Goal: Task Accomplishment & Management: Use online tool/utility

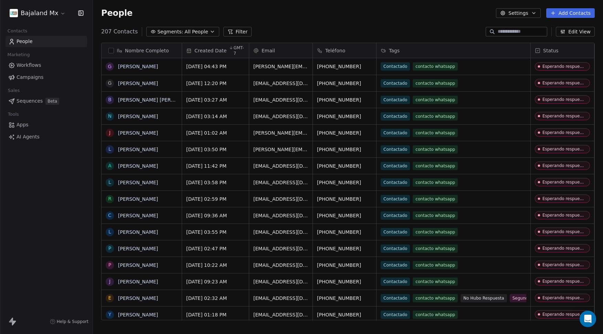
scroll to position [289, 505]
click at [585, 11] on button "Add Contacts" at bounding box center [570, 13] width 49 height 10
click at [569, 39] on span "Import from CSV" at bounding box center [569, 38] width 40 height 7
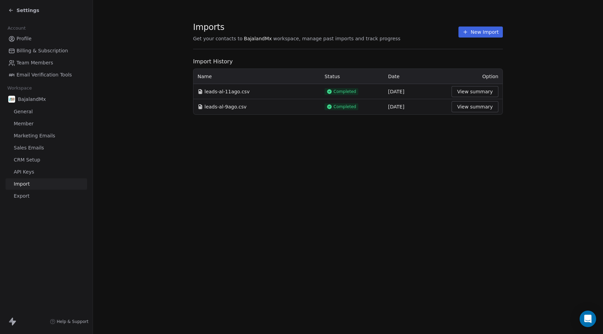
click at [486, 35] on button "New Import" at bounding box center [481, 32] width 44 height 11
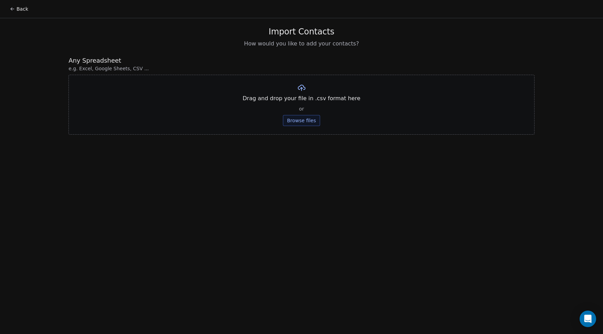
click at [295, 120] on button "Browse files" at bounding box center [301, 120] width 37 height 11
click at [302, 103] on button "Upload" at bounding box center [301, 101] width 25 height 11
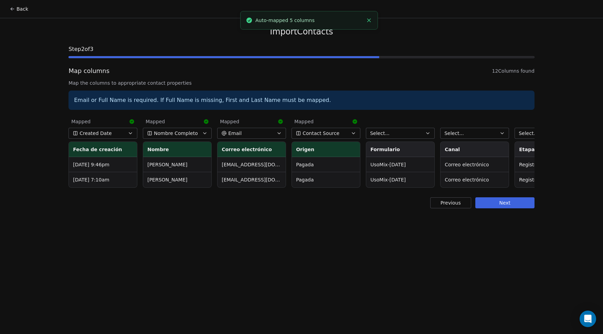
click at [322, 135] on span "Contact Source" at bounding box center [321, 133] width 37 height 7
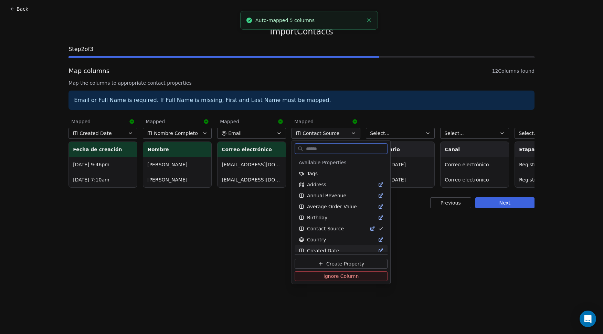
click at [321, 276] on button "Ignore Column" at bounding box center [341, 276] width 93 height 10
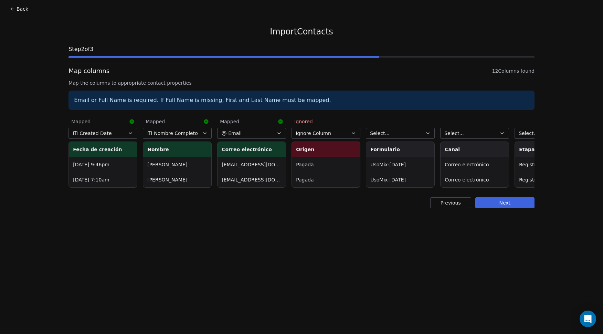
click at [394, 135] on button "Select..." at bounding box center [400, 133] width 69 height 11
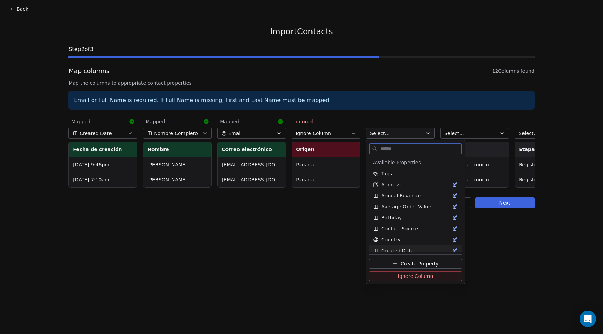
click at [401, 276] on span "Ignore Column" at bounding box center [415, 276] width 35 height 7
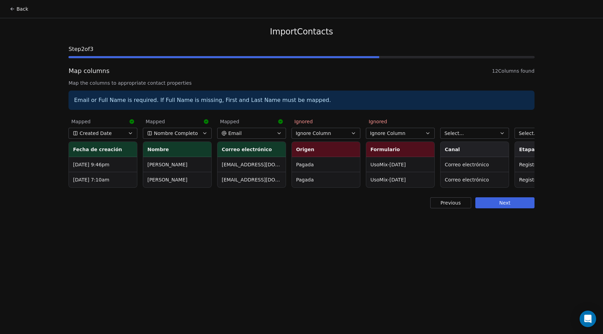
click at [462, 134] on span "Select..." at bounding box center [454, 133] width 20 height 7
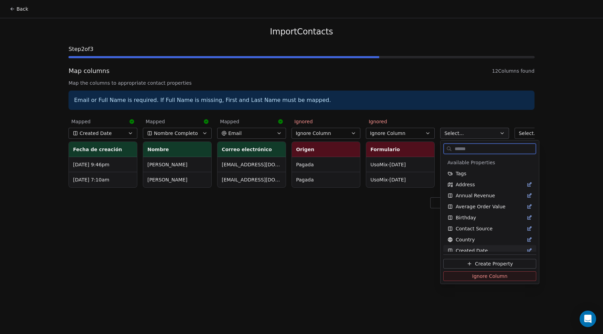
click at [466, 276] on button "Ignore Column" at bounding box center [489, 276] width 93 height 10
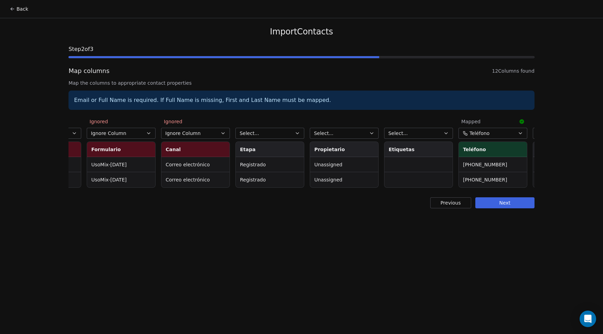
click at [279, 133] on button "Select..." at bounding box center [269, 133] width 69 height 11
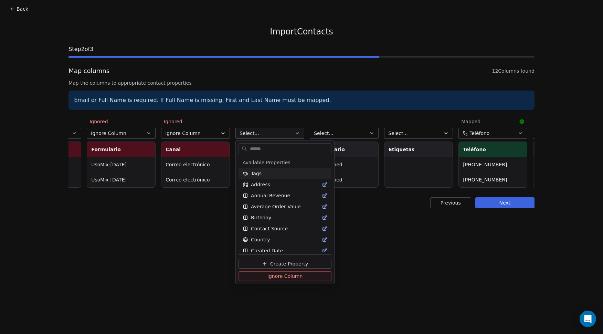
scroll to position [0, 279]
click at [284, 278] on span "Ignore Column" at bounding box center [285, 276] width 35 height 7
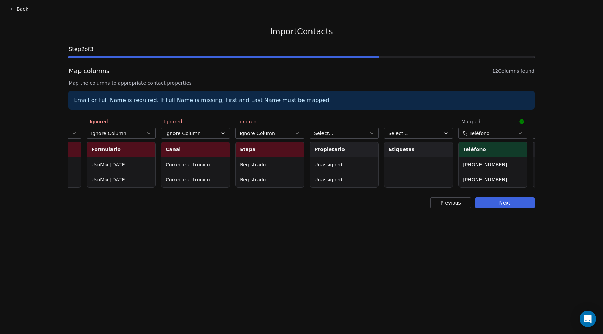
click at [331, 136] on span "Select..." at bounding box center [324, 133] width 20 height 7
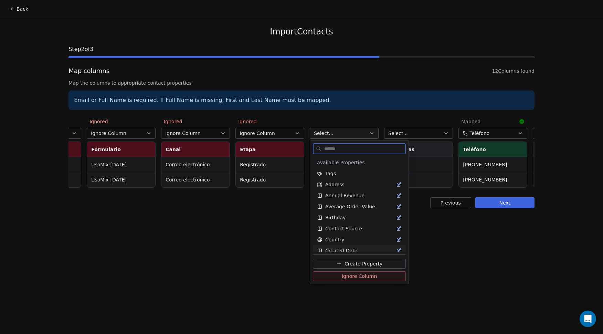
click at [352, 277] on span "Ignore Column" at bounding box center [359, 276] width 35 height 7
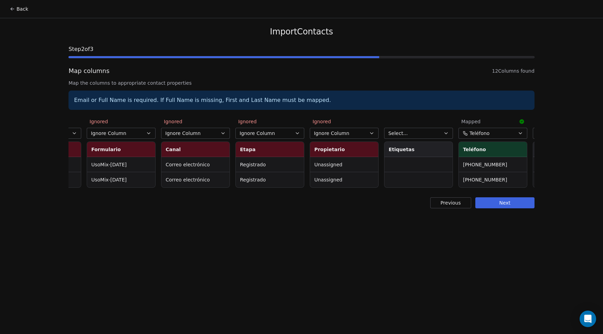
click at [417, 133] on button "Select..." at bounding box center [418, 133] width 69 height 11
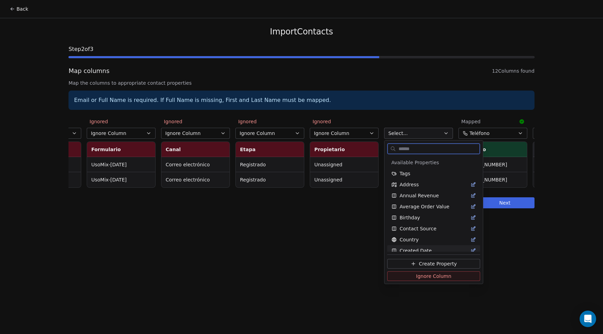
click at [432, 277] on span "Ignore Column" at bounding box center [433, 276] width 35 height 7
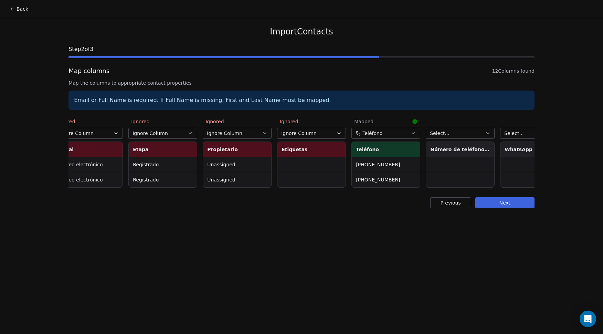
scroll to position [0, 421]
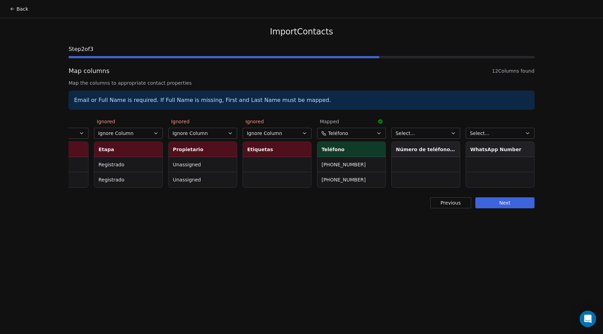
click at [421, 135] on button "Select..." at bounding box center [425, 133] width 69 height 11
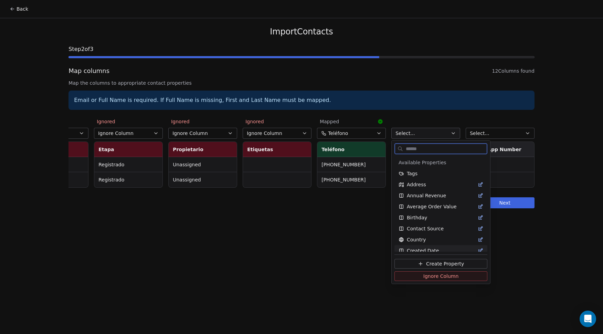
click at [437, 275] on span "Ignore Column" at bounding box center [440, 276] width 35 height 7
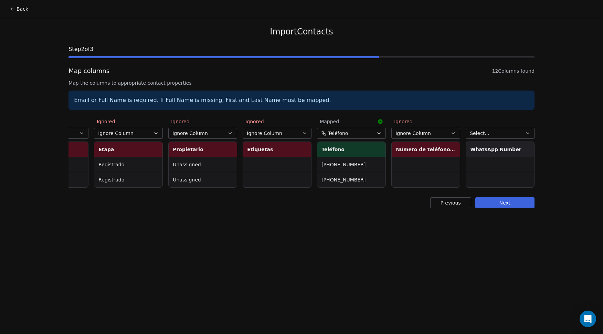
click at [490, 133] on button "Select..." at bounding box center [500, 133] width 69 height 11
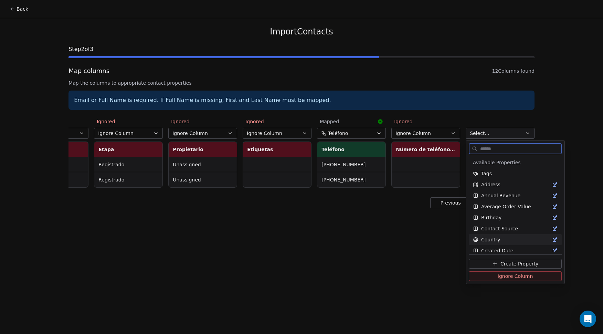
click at [494, 278] on button "Ignore Column" at bounding box center [515, 276] width 93 height 10
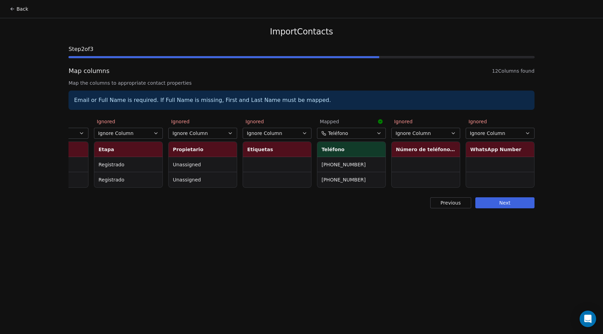
click at [508, 208] on button "Next" at bounding box center [504, 202] width 59 height 11
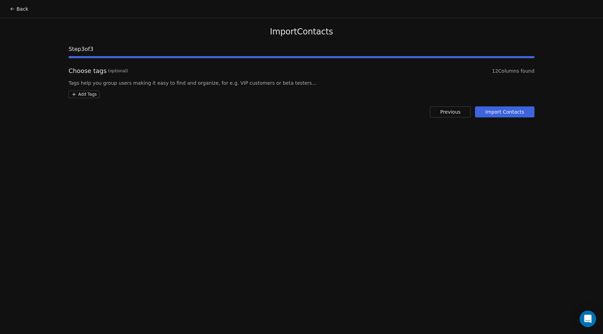
click at [498, 113] on button "Import Contacts" at bounding box center [505, 111] width 60 height 11
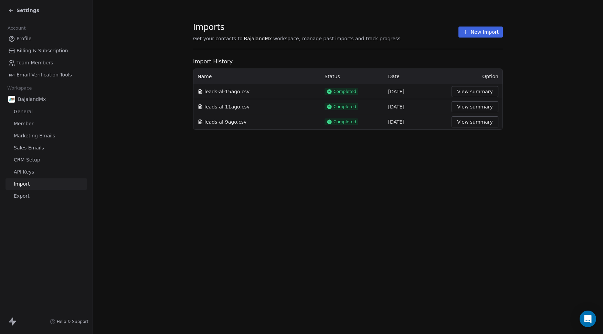
click at [154, 48] on section "Imports Get your contacts to BajalandMx workspace, manage past imports and trac…" at bounding box center [348, 76] width 510 height 152
click at [31, 8] on span "Settings" at bounding box center [28, 10] width 23 height 7
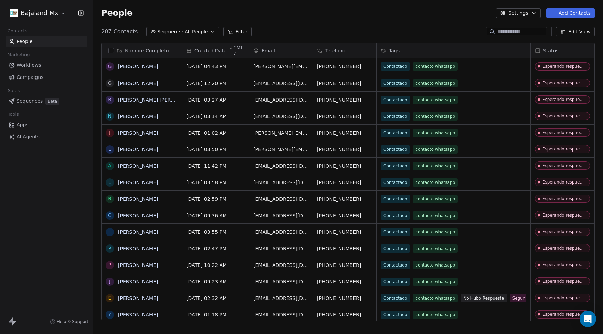
scroll to position [289, 505]
